Goal: Communication & Community: Ask a question

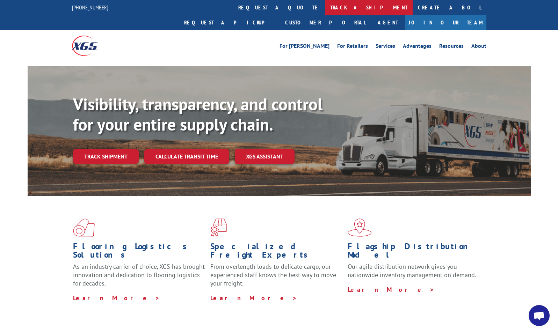
click at [325, 9] on link "track a shipment" at bounding box center [369, 7] width 88 height 15
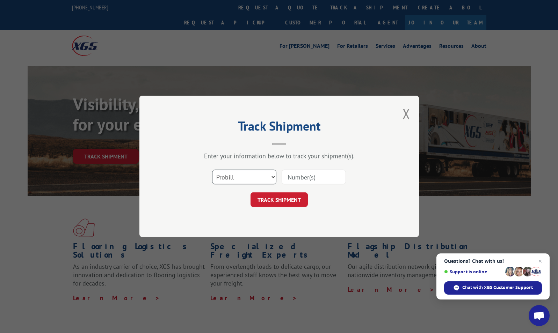
click at [271, 178] on select "Select category... Probill BOL PO" at bounding box center [244, 177] width 64 height 15
select select "bol"
click at [212, 170] on select "Select category... Probill BOL PO" at bounding box center [244, 177] width 64 height 15
click at [291, 180] on input at bounding box center [313, 177] width 64 height 15
type input "14765786"
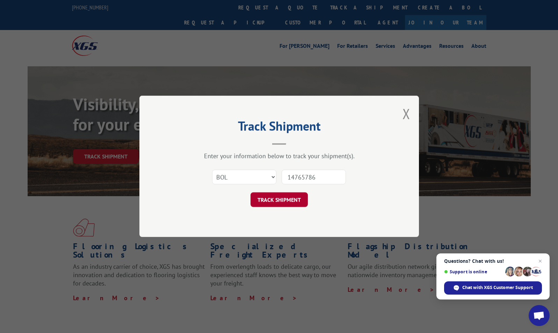
click at [273, 198] on button "TRACK SHIPMENT" at bounding box center [278, 200] width 57 height 15
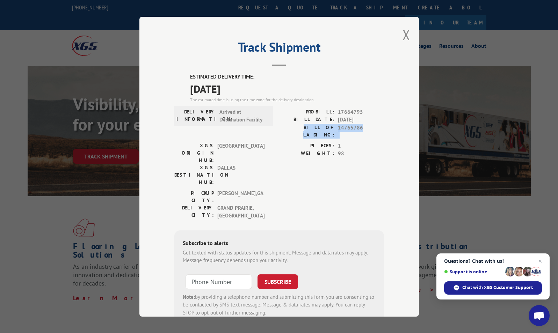
drag, startPoint x: 359, startPoint y: 125, endPoint x: 293, endPoint y: 131, distance: 65.5
click at [293, 131] on div "BILL OF LADING: 14765786" at bounding box center [331, 131] width 105 height 15
drag, startPoint x: 293, startPoint y: 131, endPoint x: 341, endPoint y: 127, distance: 47.7
copy div "BILL OF LADING: 14765786"
click at [491, 290] on span "Chat with XGS Customer Support" at bounding box center [497, 288] width 71 height 6
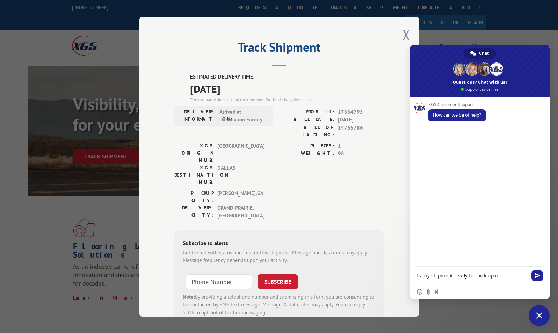
type textarea "Is my shipment ready for pick up in [GEOGRAPHIC_DATA], [GEOGRAPHIC_DATA]?"
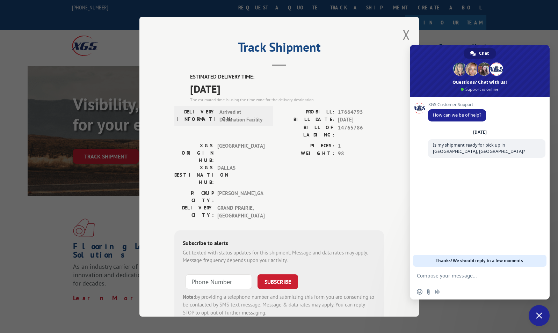
drag, startPoint x: 419, startPoint y: 273, endPoint x: 466, endPoint y: 283, distance: 48.4
click at [466, 283] on form at bounding box center [472, 276] width 110 height 19
drag, startPoint x: 419, startPoint y: 276, endPoint x: 448, endPoint y: 280, distance: 28.9
click at [448, 280] on form at bounding box center [472, 276] width 110 height 19
click at [424, 276] on textarea "Compose your message..." at bounding box center [472, 276] width 110 height 6
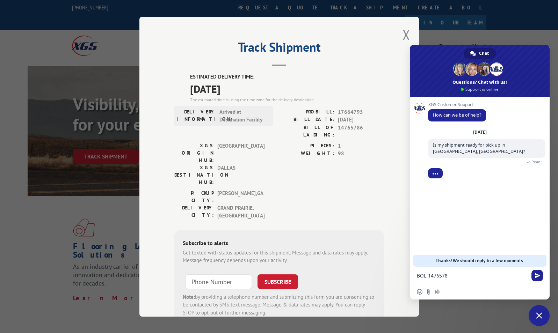
type textarea "BOL 14765786"
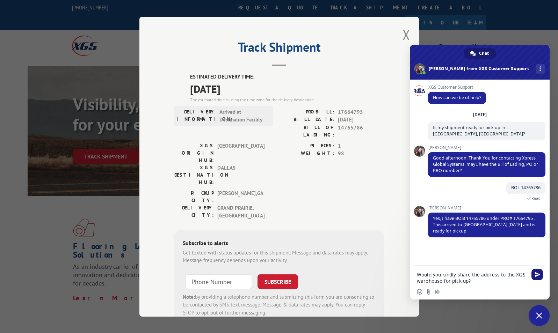
type textarea "Would you kindly share the address to the XGS warehouse for pick up?"
click at [535, 275] on span "Send" at bounding box center [537, 274] width 5 height 5
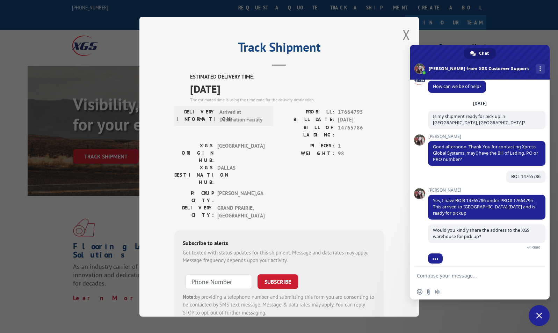
scroll to position [49, 0]
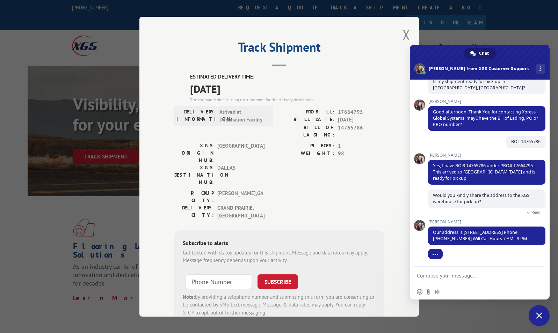
click at [440, 275] on textarea "Compose your message..." at bounding box center [472, 276] width 110 height 6
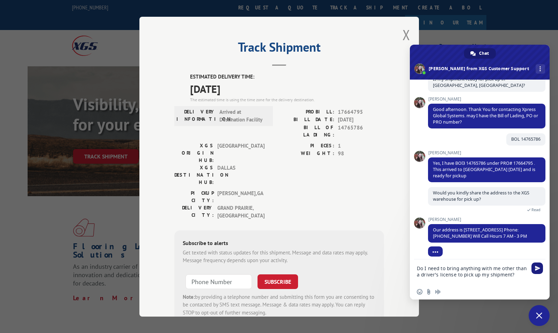
type textarea "Do I need to bring anything with me other than a driver's license to pick up my…"
click at [537, 270] on span "Send" at bounding box center [537, 268] width 5 height 5
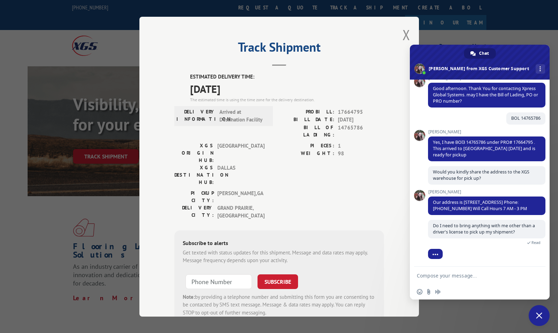
scroll to position [80, 0]
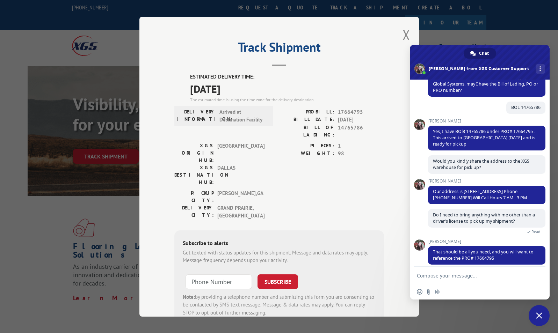
click at [443, 276] on textarea "Compose your message..." at bounding box center [472, 276] width 110 height 6
type textarea "Perfect!"
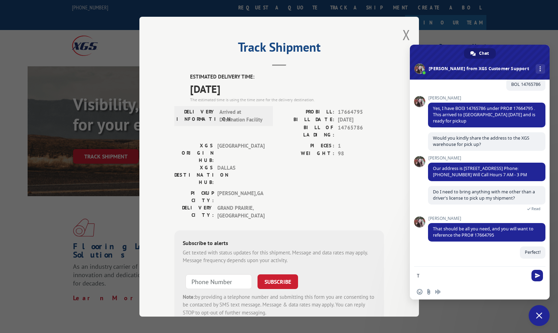
scroll to position [107, 0]
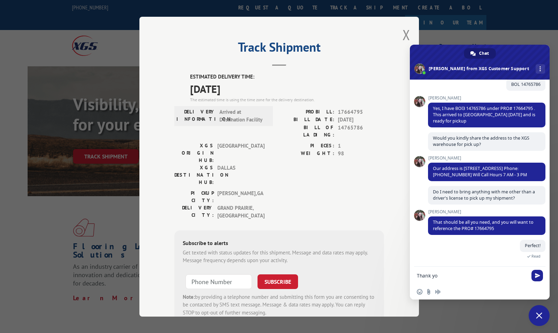
type textarea "Thank you"
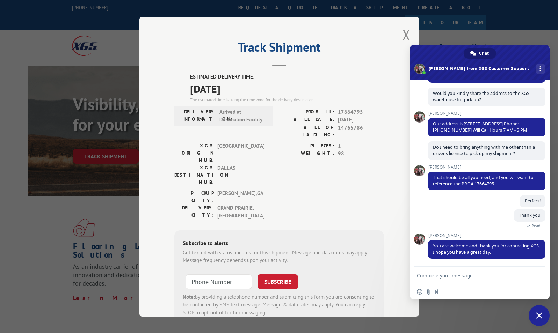
scroll to position [152, 0]
click at [442, 275] on textarea "Compose your message..." at bounding box center [472, 276] width 110 height 6
type textarea "Have a great day as well!"
click at [538, 275] on span "Send" at bounding box center [537, 275] width 5 height 5
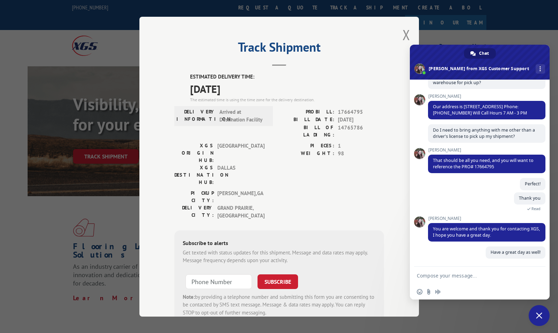
scroll to position [169, 0]
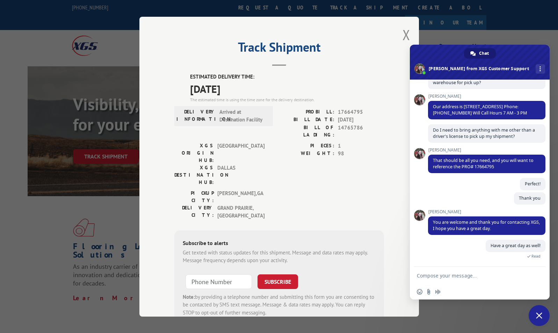
click at [515, 25] on div "Track Shipment ESTIMATED DELIVERY TIME: [DATE] The estimated time is using the …" at bounding box center [279, 166] width 558 height 333
click at [402, 35] on button "Close modal" at bounding box center [406, 34] width 8 height 19
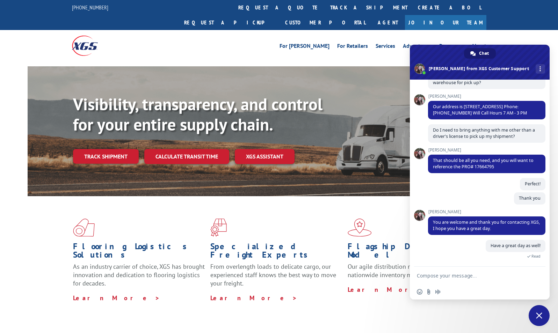
scroll to position [183, 0]
